Goal: Transaction & Acquisition: Purchase product/service

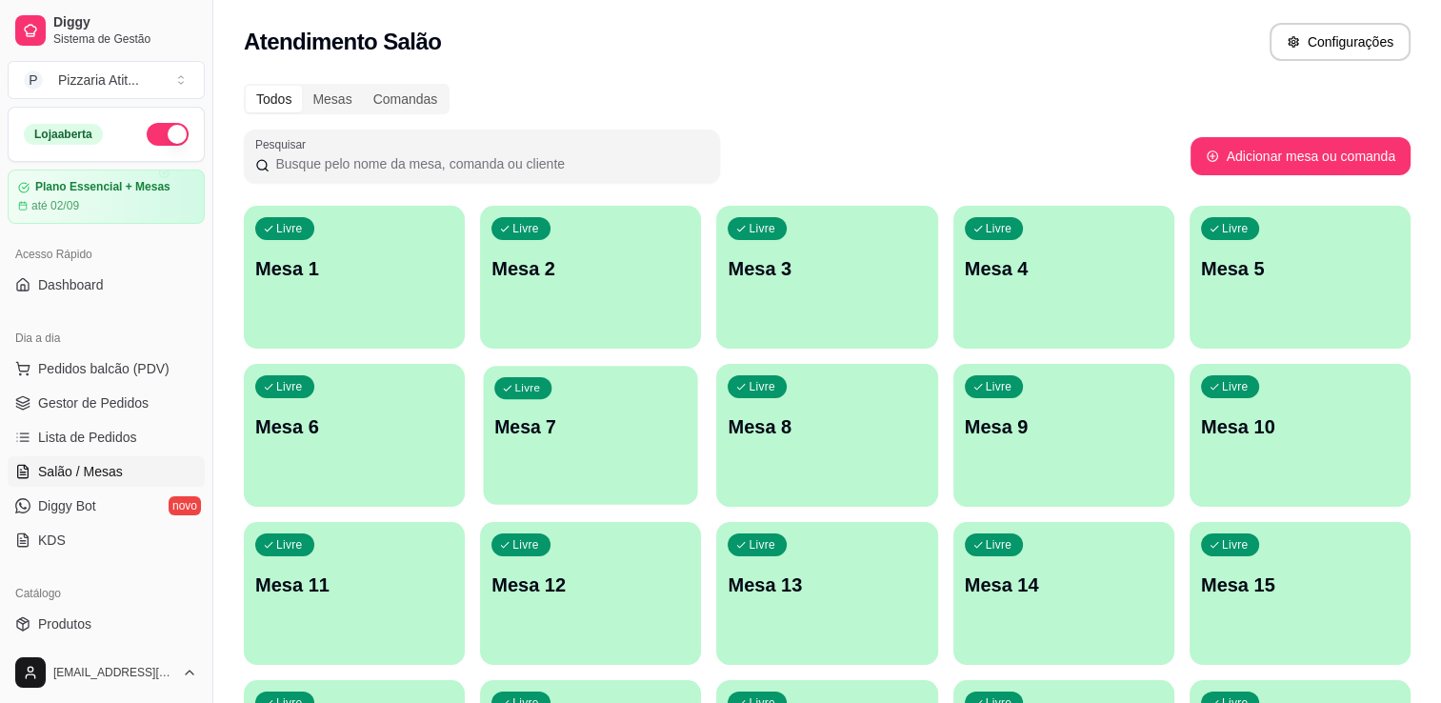
click at [599, 441] on div "Livre Mesa 7" at bounding box center [591, 424] width 214 height 116
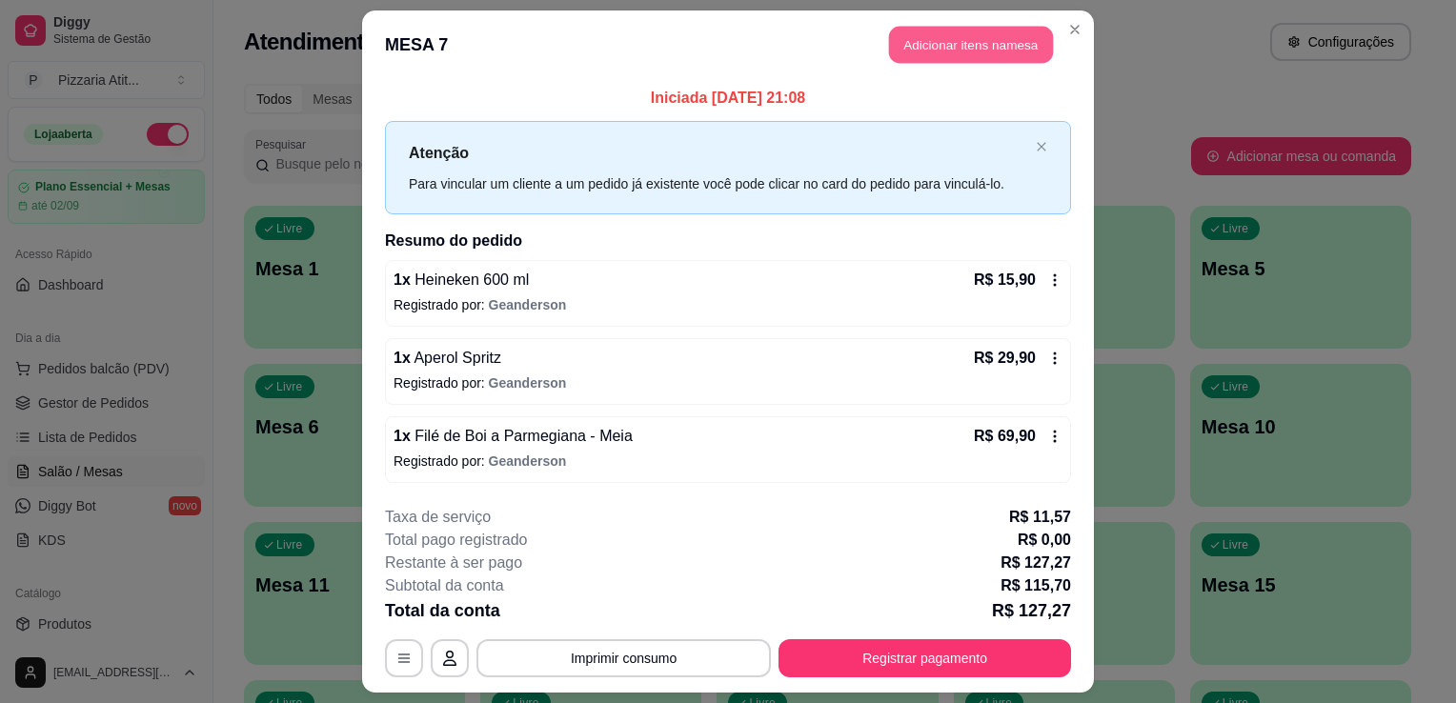
click at [985, 42] on button "Adicionar itens na mesa" at bounding box center [971, 45] width 164 height 37
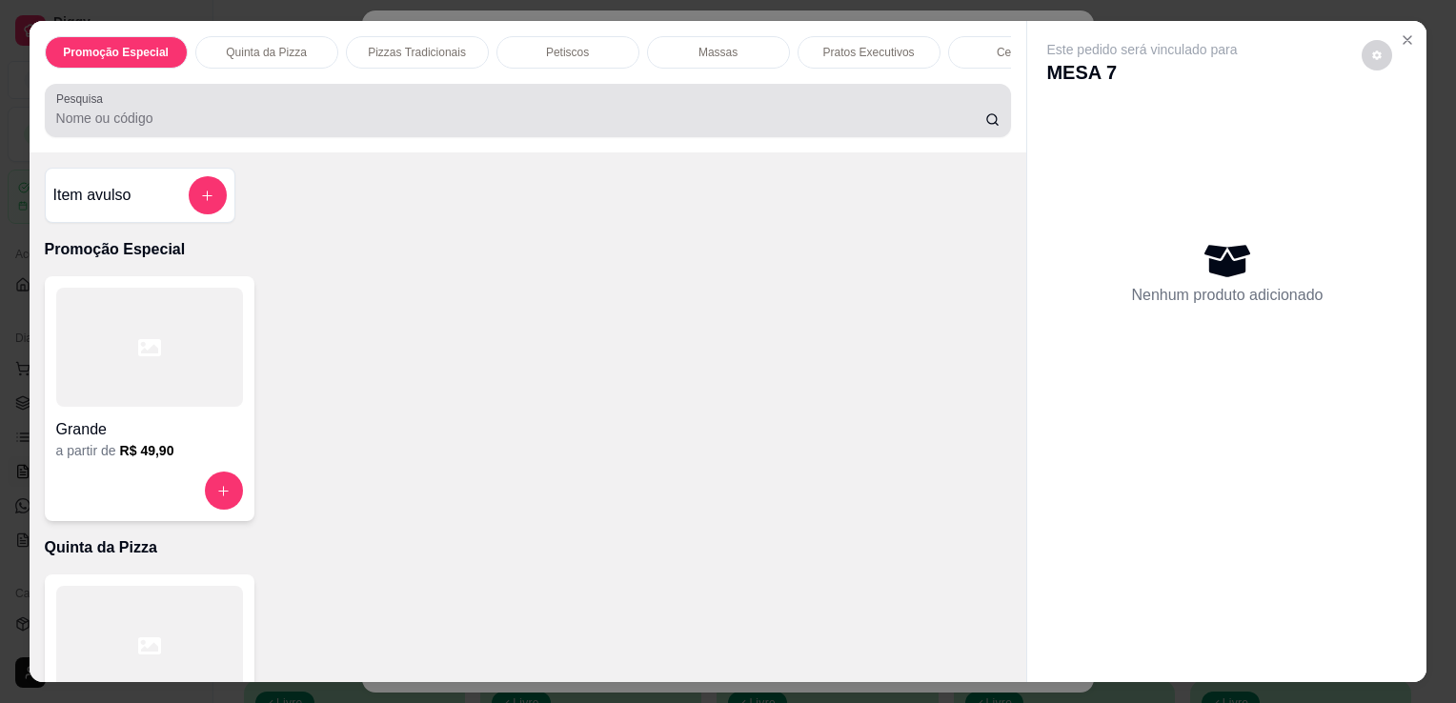
click at [617, 123] on input "Pesquisa" at bounding box center [520, 118] width 929 height 19
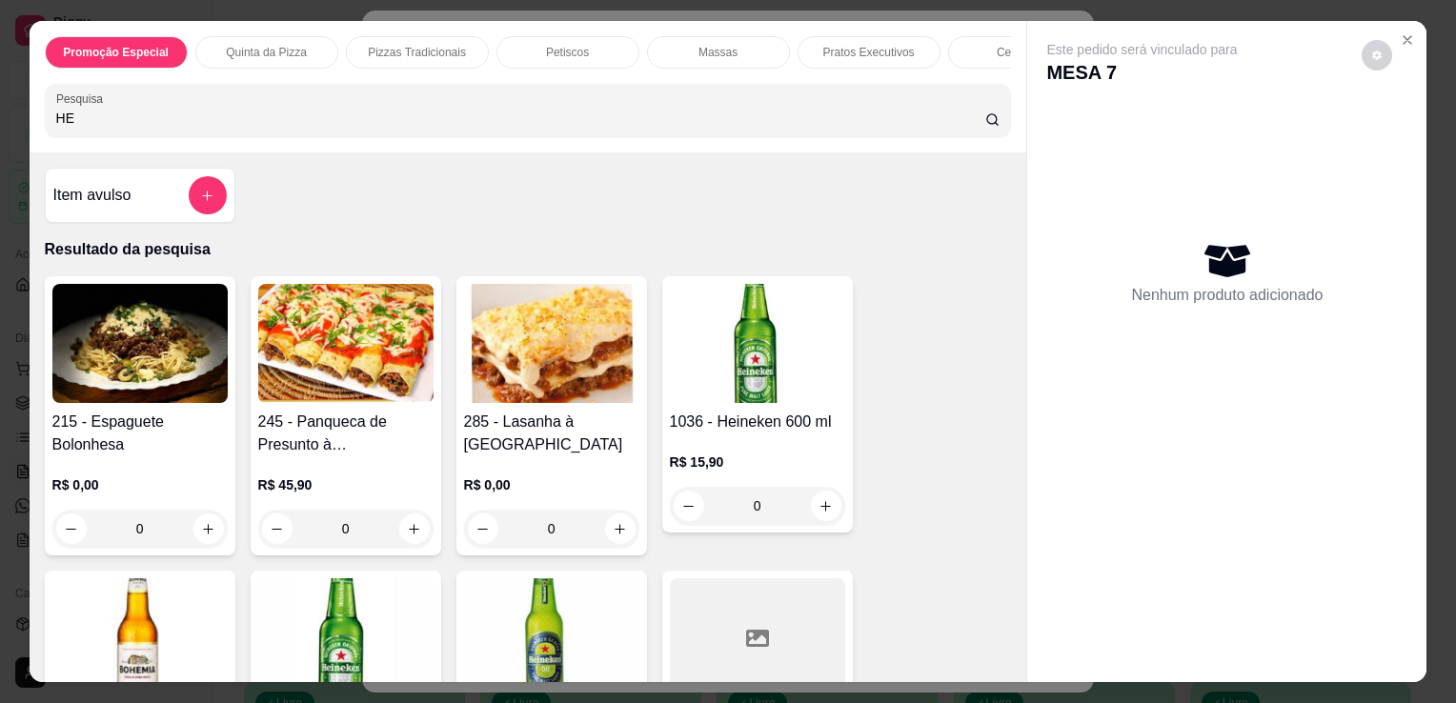
type input "HE"
click at [757, 310] on img at bounding box center [757, 343] width 175 height 119
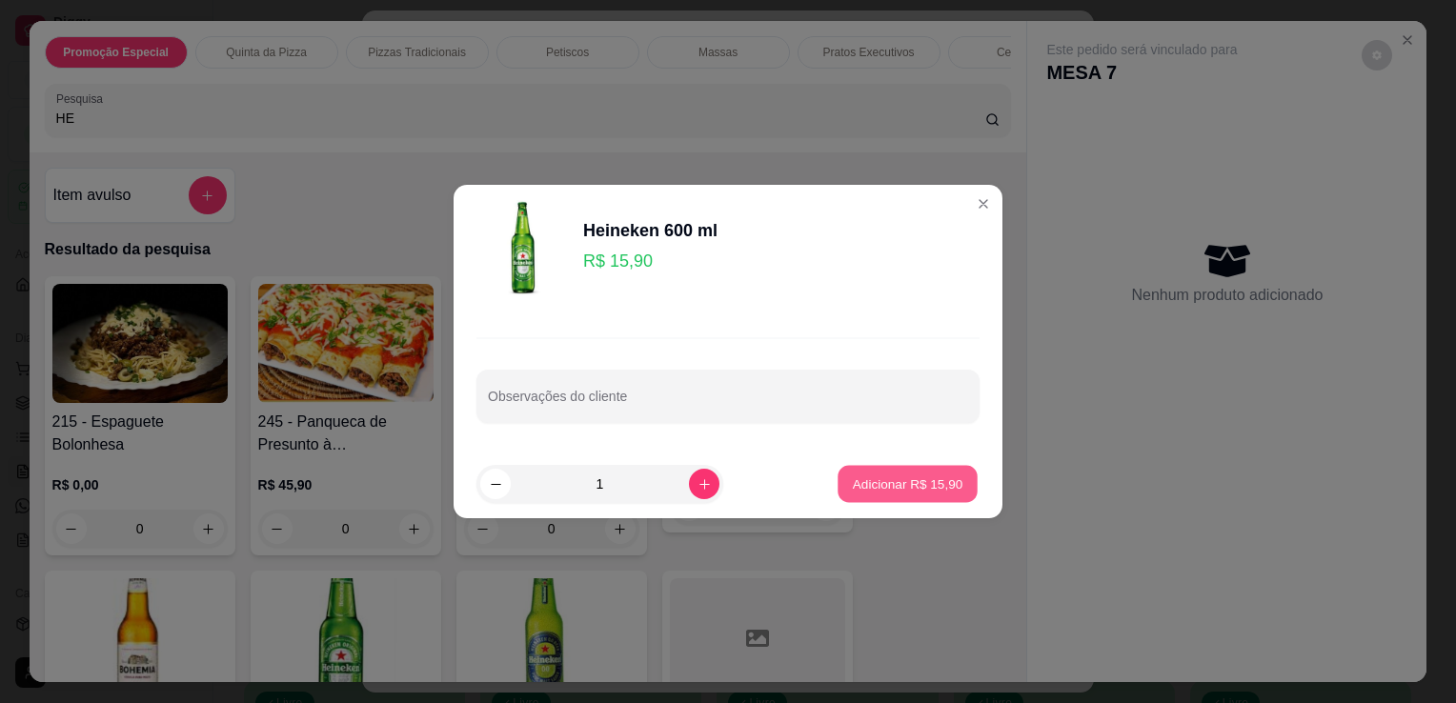
click at [915, 486] on p "Adicionar R$ 15,90" at bounding box center [908, 483] width 111 height 18
type input "1"
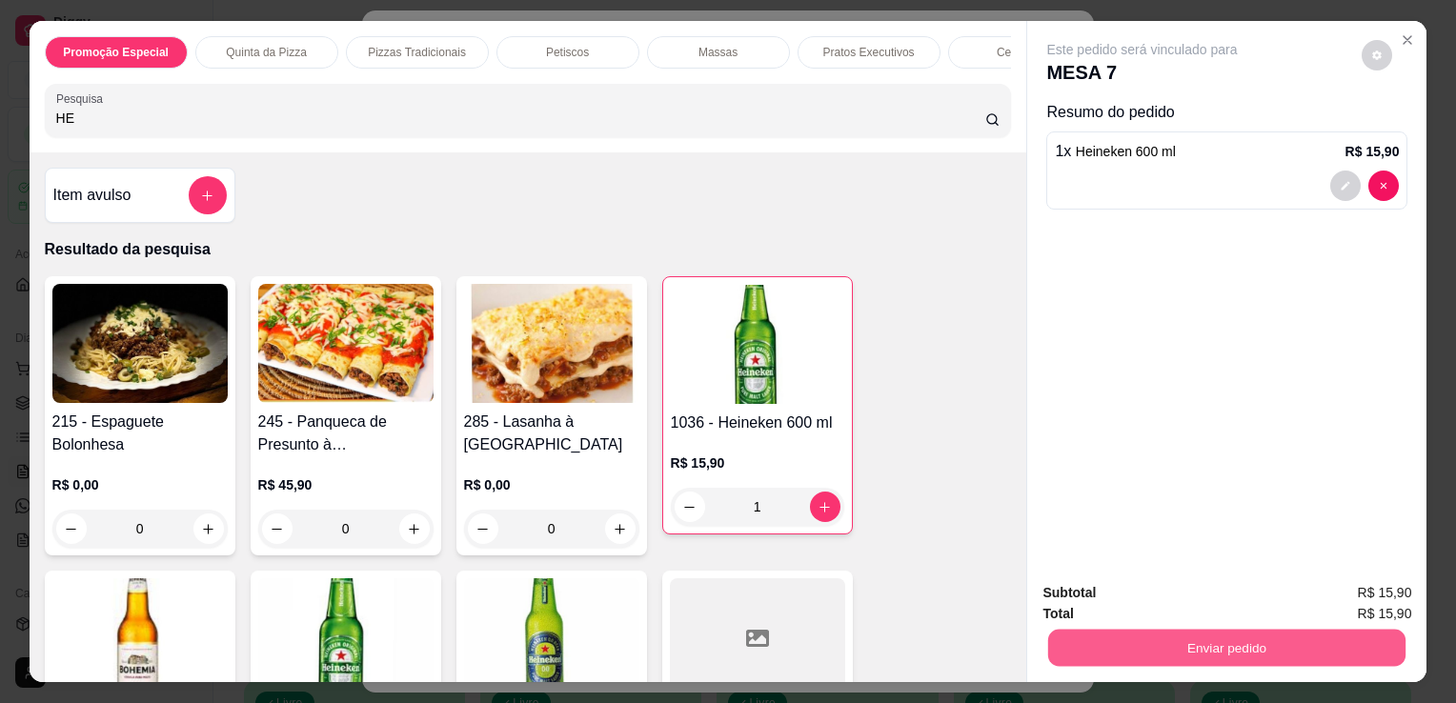
click at [1139, 638] on button "Enviar pedido" at bounding box center [1226, 647] width 357 height 37
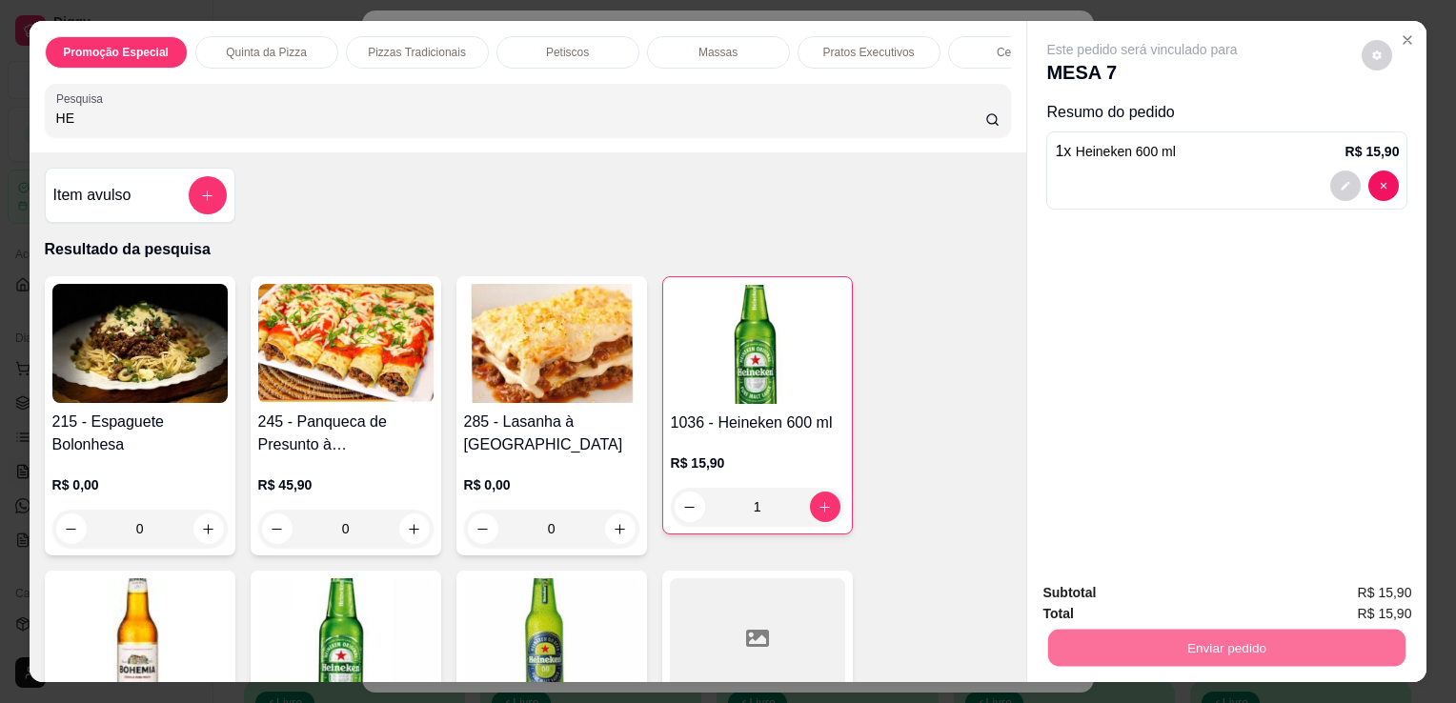
click at [1151, 603] on button "Não registrar e enviar pedido" at bounding box center [1164, 593] width 192 height 35
